Goal: Transaction & Acquisition: Purchase product/service

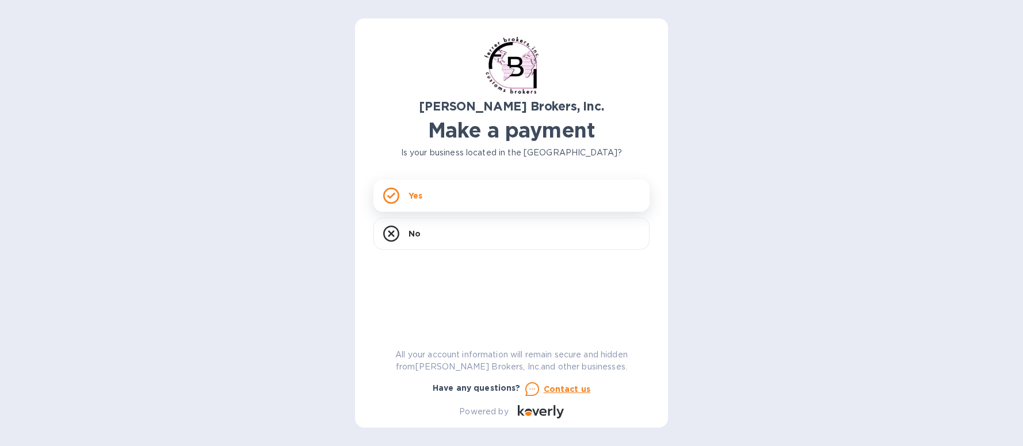
click at [445, 207] on div "Yes" at bounding box center [511, 196] width 276 height 32
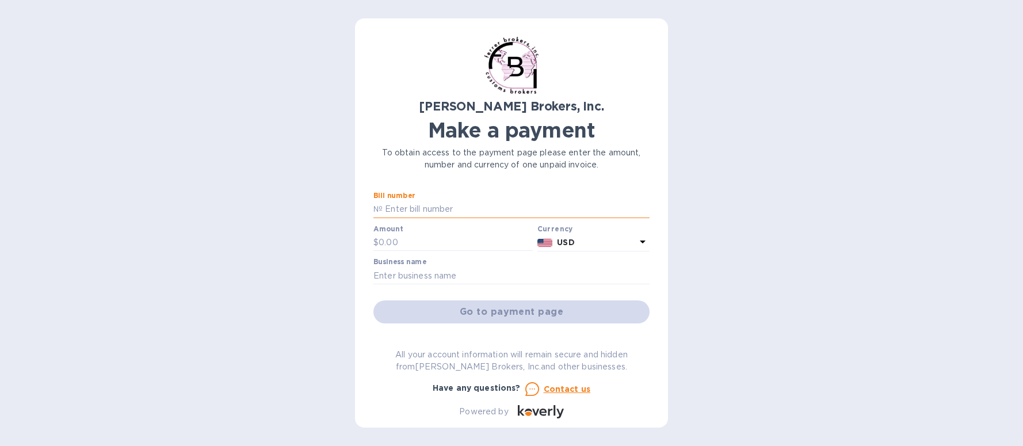
paste input "297858A"
type input "297858A"
click at [419, 243] on input "text" at bounding box center [456, 242] width 154 height 17
type input "365.00"
click at [480, 266] on div "Business name" at bounding box center [511, 271] width 276 height 26
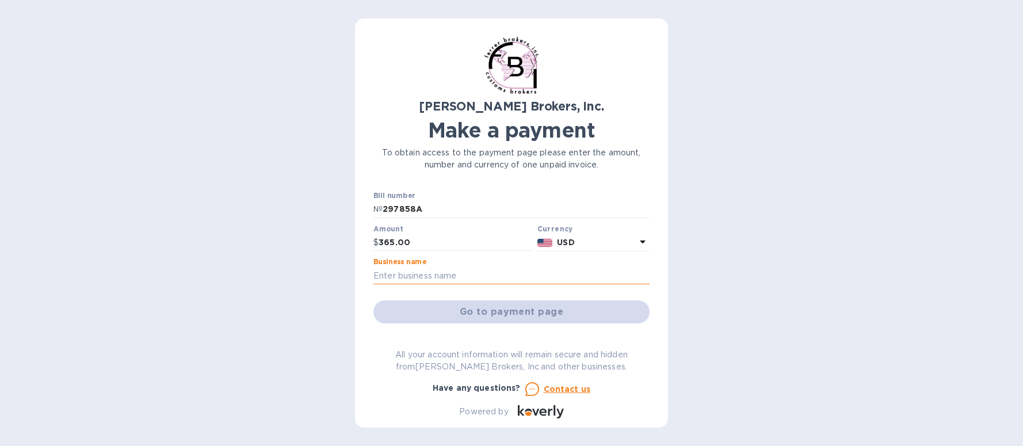
click at [476, 272] on input "text" at bounding box center [511, 275] width 276 height 17
type input "[PERSON_NAME] Inc."
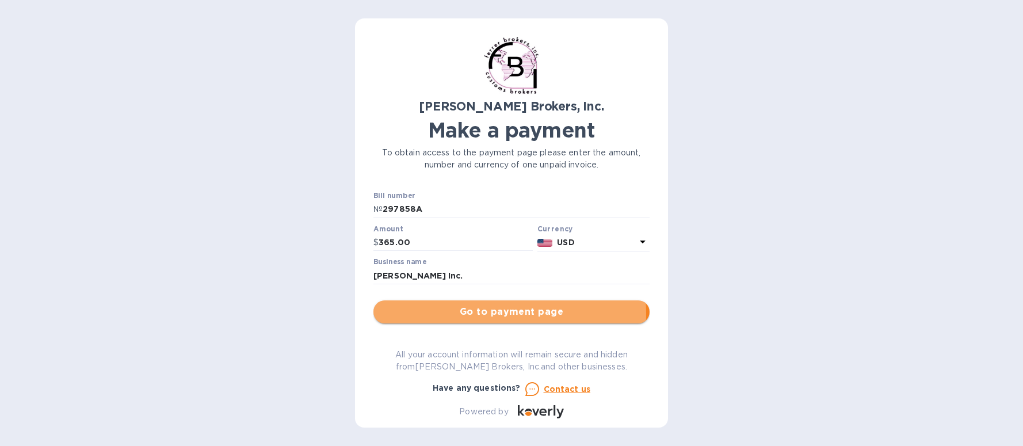
click at [483, 314] on span "Go to payment page" at bounding box center [512, 312] width 258 height 14
